Goal: Information Seeking & Learning: Learn about a topic

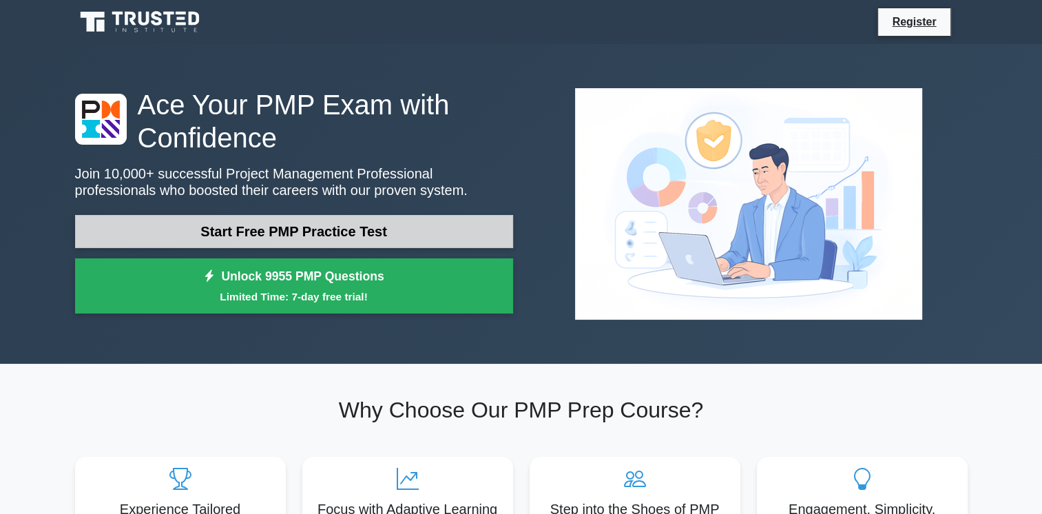
click at [309, 230] on link "Start Free PMP Practice Test" at bounding box center [294, 231] width 438 height 33
click at [315, 231] on link "Start Free PMP Practice Test" at bounding box center [294, 231] width 438 height 33
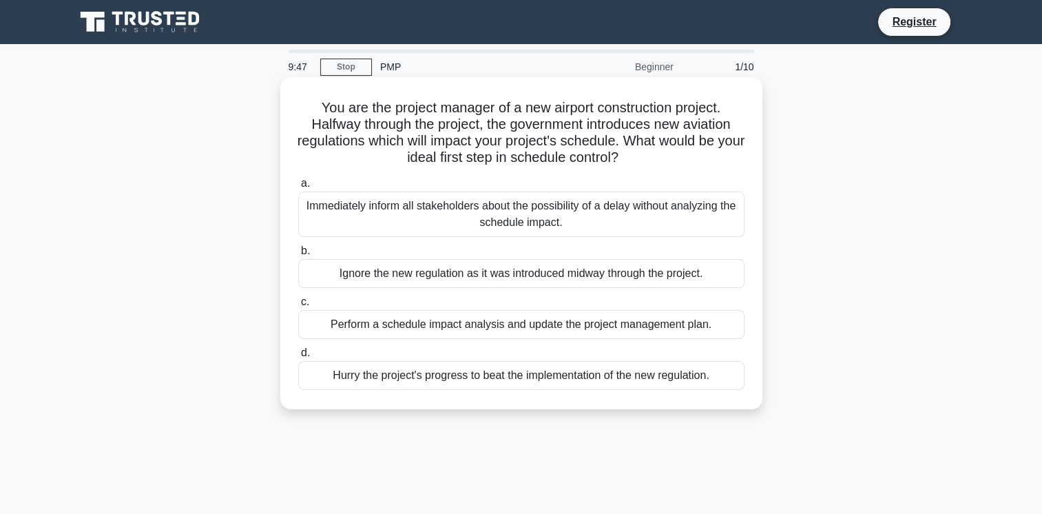
click at [451, 207] on div "Immediately inform all stakeholders about the possibility of a delay without an…" at bounding box center [521, 213] width 446 height 45
click at [298, 188] on input "a. Immediately inform all stakeholders about the possibility of a delay without…" at bounding box center [298, 183] width 0 height 9
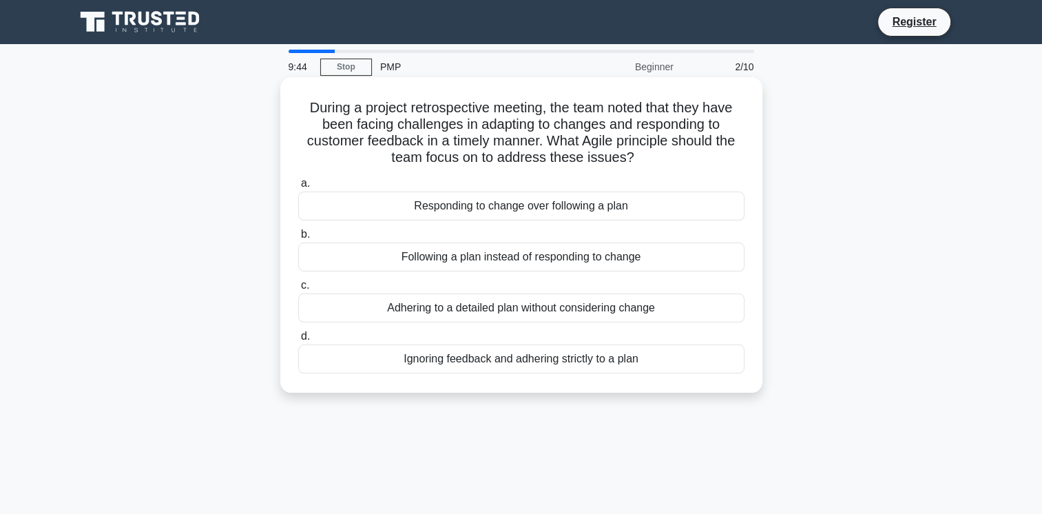
click at [448, 262] on div "Following a plan instead of responding to change" at bounding box center [521, 256] width 446 height 29
click at [298, 239] on input "b. Following a plan instead of responding to change" at bounding box center [298, 234] width 0 height 9
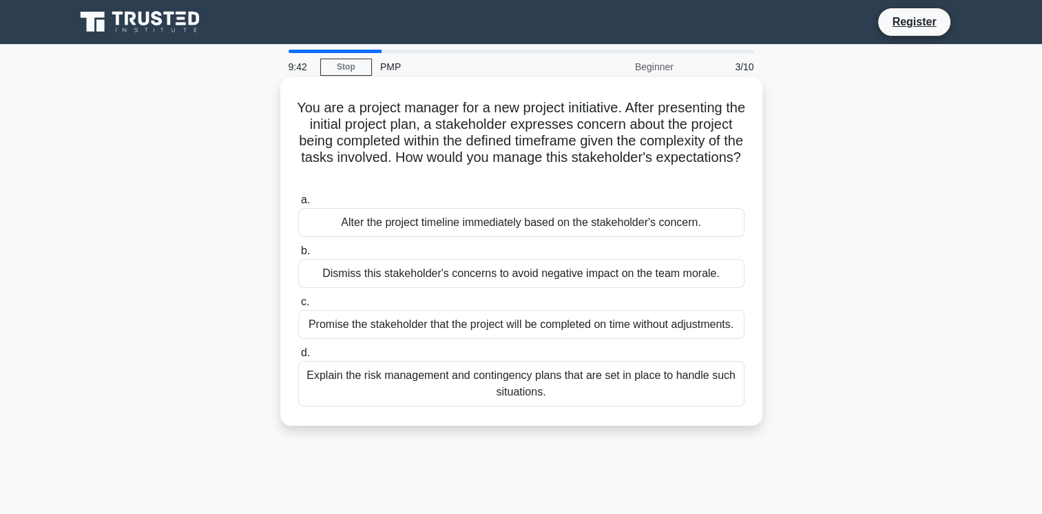
click at [441, 280] on div "Dismiss this stakeholder's concerns to avoid negative impact on the team morale." at bounding box center [521, 273] width 446 height 29
click at [298, 256] on input "b. Dismiss this stakeholder's concerns to avoid negative impact on the team mor…" at bounding box center [298, 251] width 0 height 9
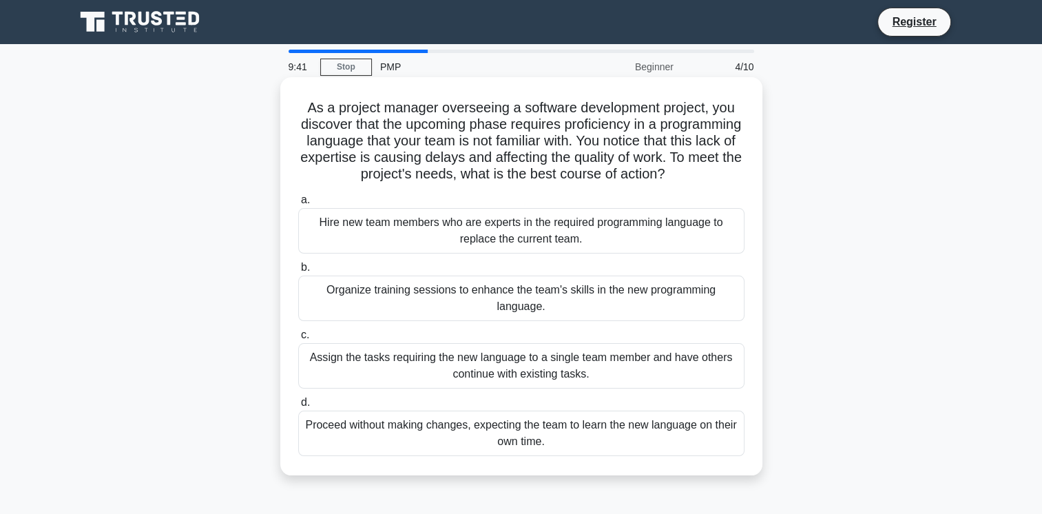
click at [424, 354] on div "Assign the tasks requiring the new language to a single team member and have ot…" at bounding box center [521, 365] width 446 height 45
click at [298, 340] on input "c. Assign the tasks requiring the new language to a single team member and have…" at bounding box center [298, 335] width 0 height 9
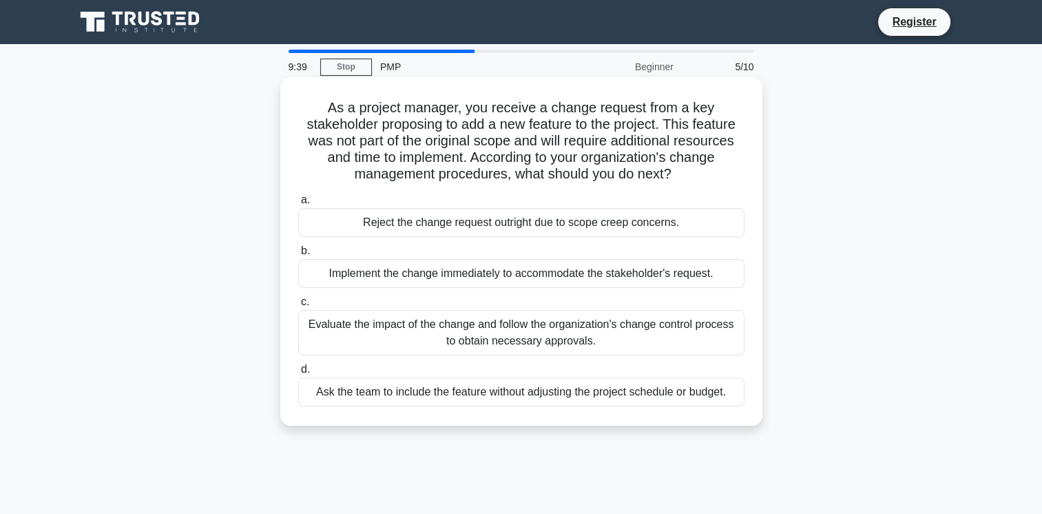
click at [413, 404] on div "Ask the team to include the feature without adjusting the project schedule or b…" at bounding box center [521, 391] width 446 height 29
click at [298, 374] on input "d. Ask the team to include the feature without adjusting the project schedule o…" at bounding box center [298, 369] width 0 height 9
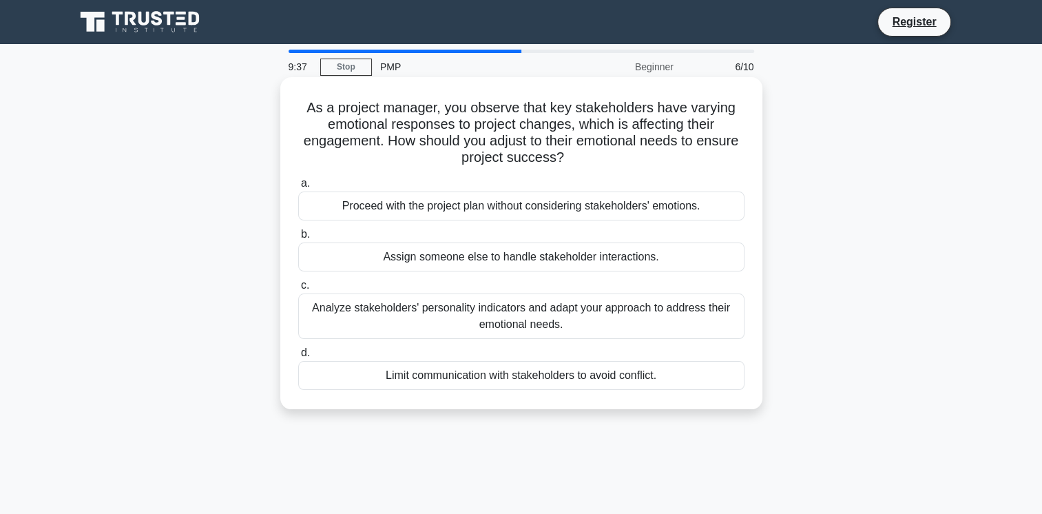
click at [530, 258] on div "Assign someone else to handle stakeholder interactions." at bounding box center [521, 256] width 446 height 29
click at [298, 239] on input "b. Assign someone else to handle stakeholder interactions." at bounding box center [298, 234] width 0 height 9
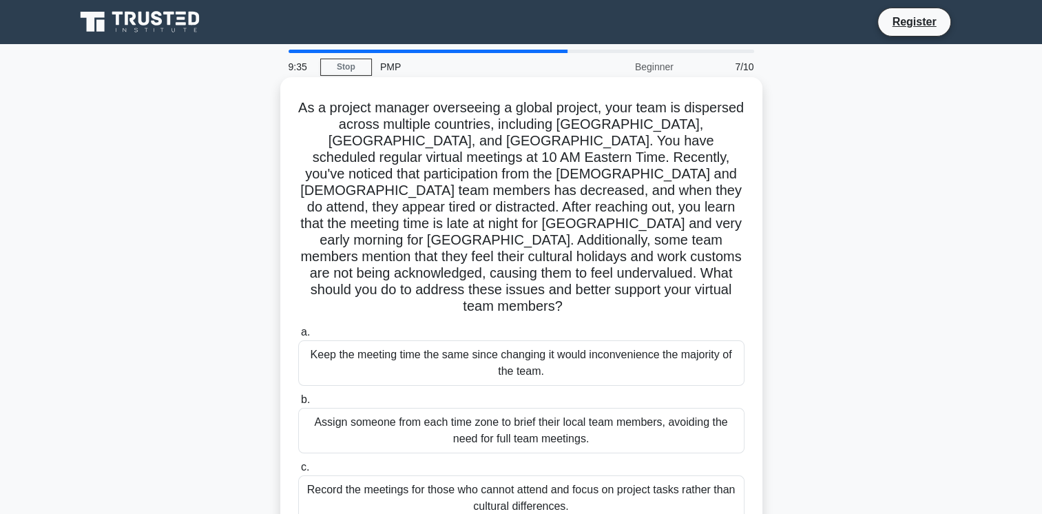
click at [497, 340] on div "Keep the meeting time the same since changing it would inconvenience the majori…" at bounding box center [521, 362] width 446 height 45
click at [298, 337] on input "a. Keep the meeting time the same since changing it would inconvenience the maj…" at bounding box center [298, 332] width 0 height 9
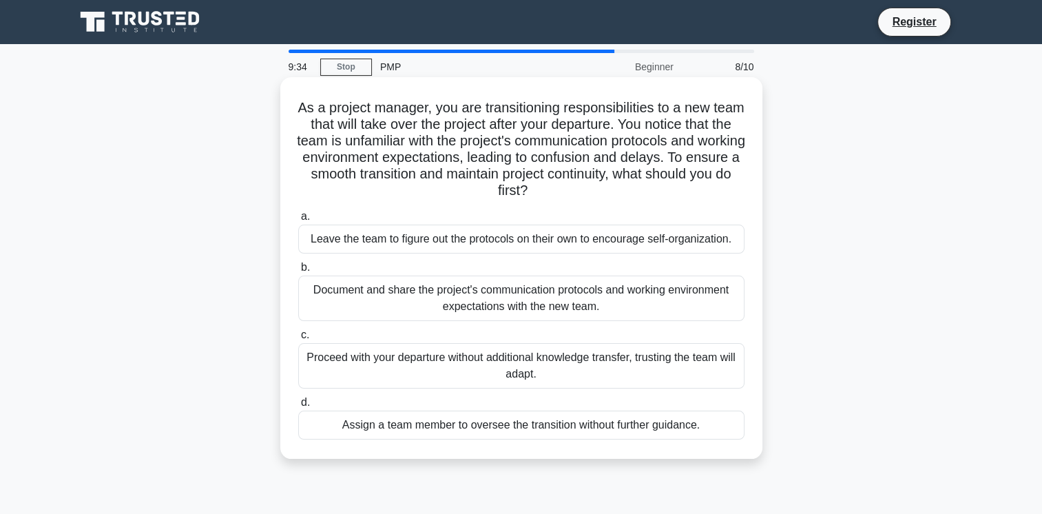
click at [497, 369] on div "Proceed with your departure without additional knowledge transfer, trusting the…" at bounding box center [521, 365] width 446 height 45
click at [298, 340] on input "c. Proceed with your departure without additional knowledge transfer, trusting …" at bounding box center [298, 335] width 0 height 9
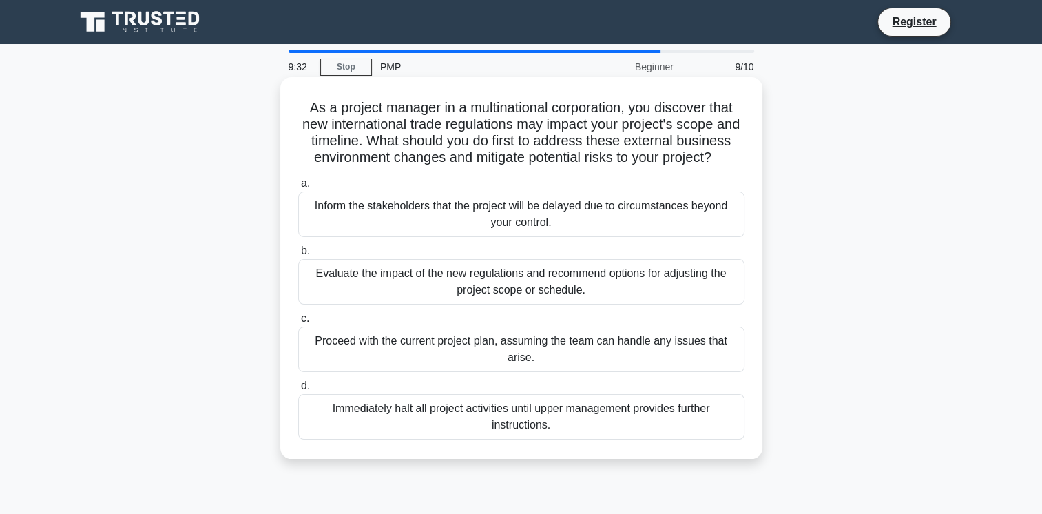
click at [568, 224] on div "Inform the stakeholders that the project will be delayed due to circumstances b…" at bounding box center [521, 213] width 446 height 45
click at [298, 188] on input "a. Inform the stakeholders that the project will be delayed due to circumstance…" at bounding box center [298, 183] width 0 height 9
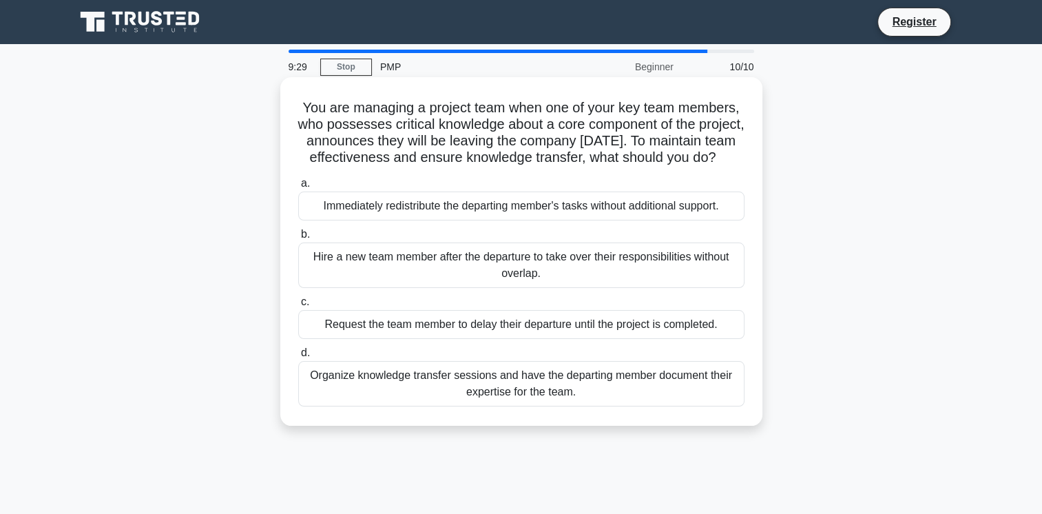
click at [557, 281] on div "Hire a new team member after the departure to take over their responsibilities …" at bounding box center [521, 264] width 446 height 45
click at [298, 239] on input "b. Hire a new team member after the departure to take over their responsibiliti…" at bounding box center [298, 234] width 0 height 9
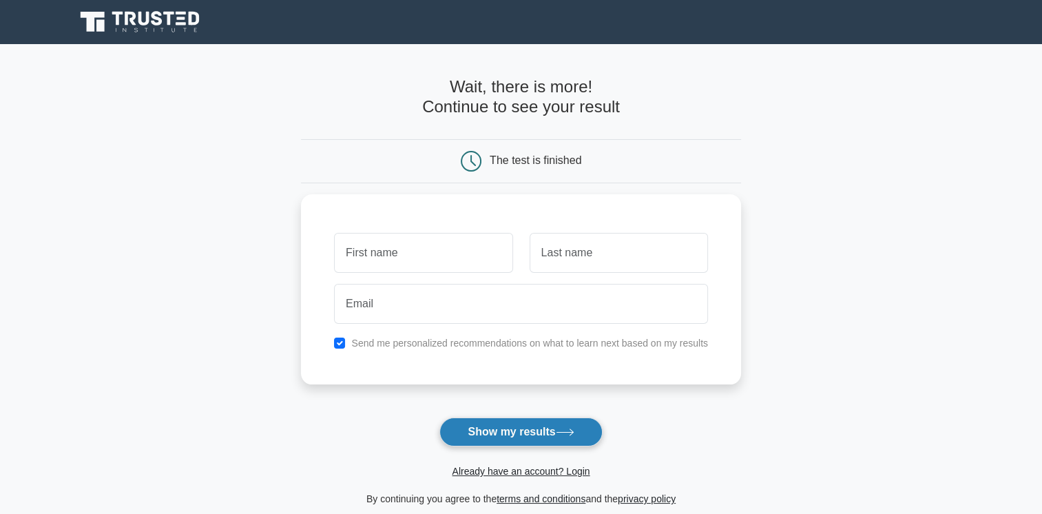
click at [489, 435] on button "Show my results" at bounding box center [520, 431] width 163 height 29
